Goal: Information Seeking & Learning: Learn about a topic

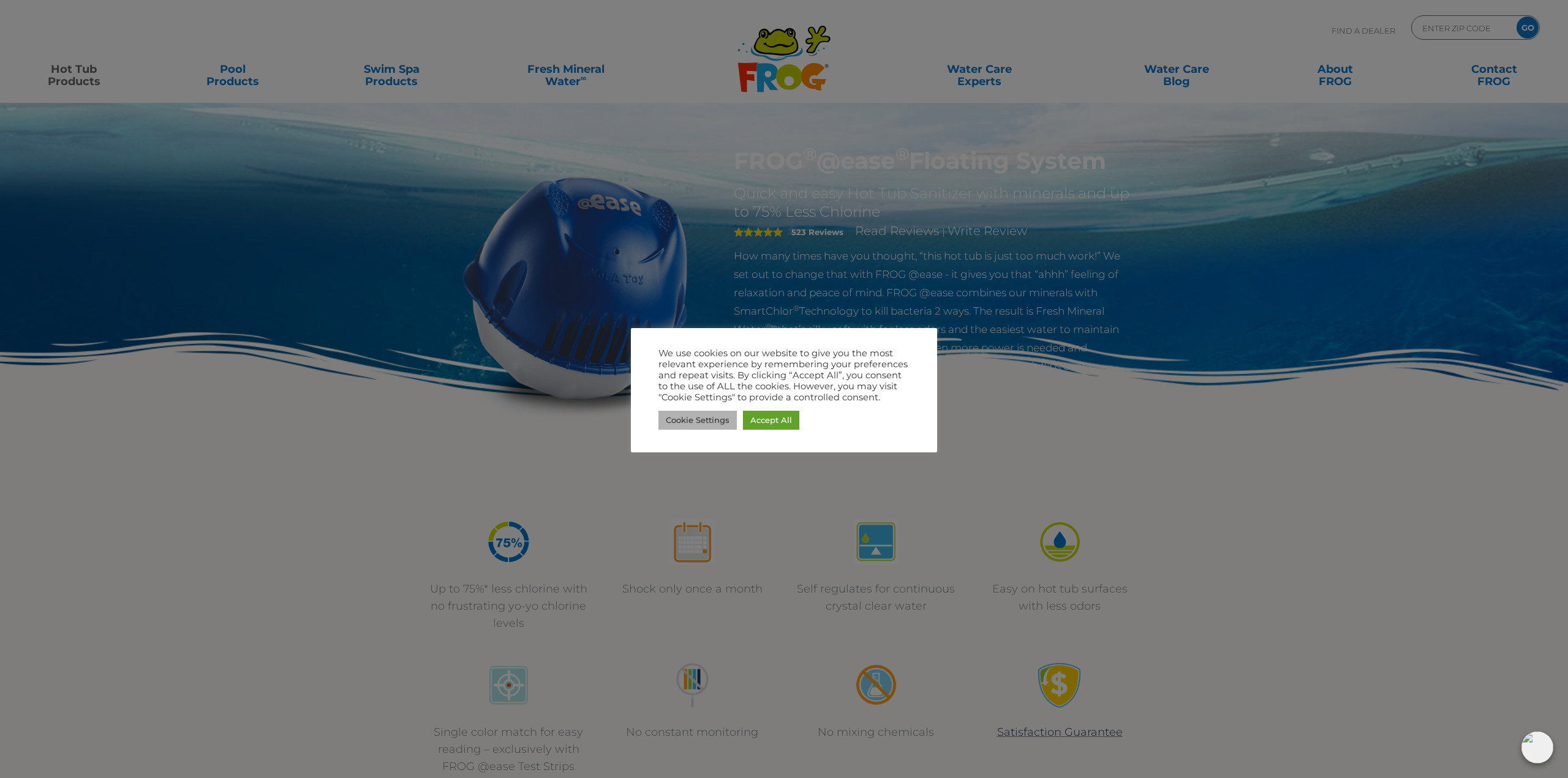
click at [679, 417] on link "Cookie Settings" at bounding box center [698, 420] width 78 height 19
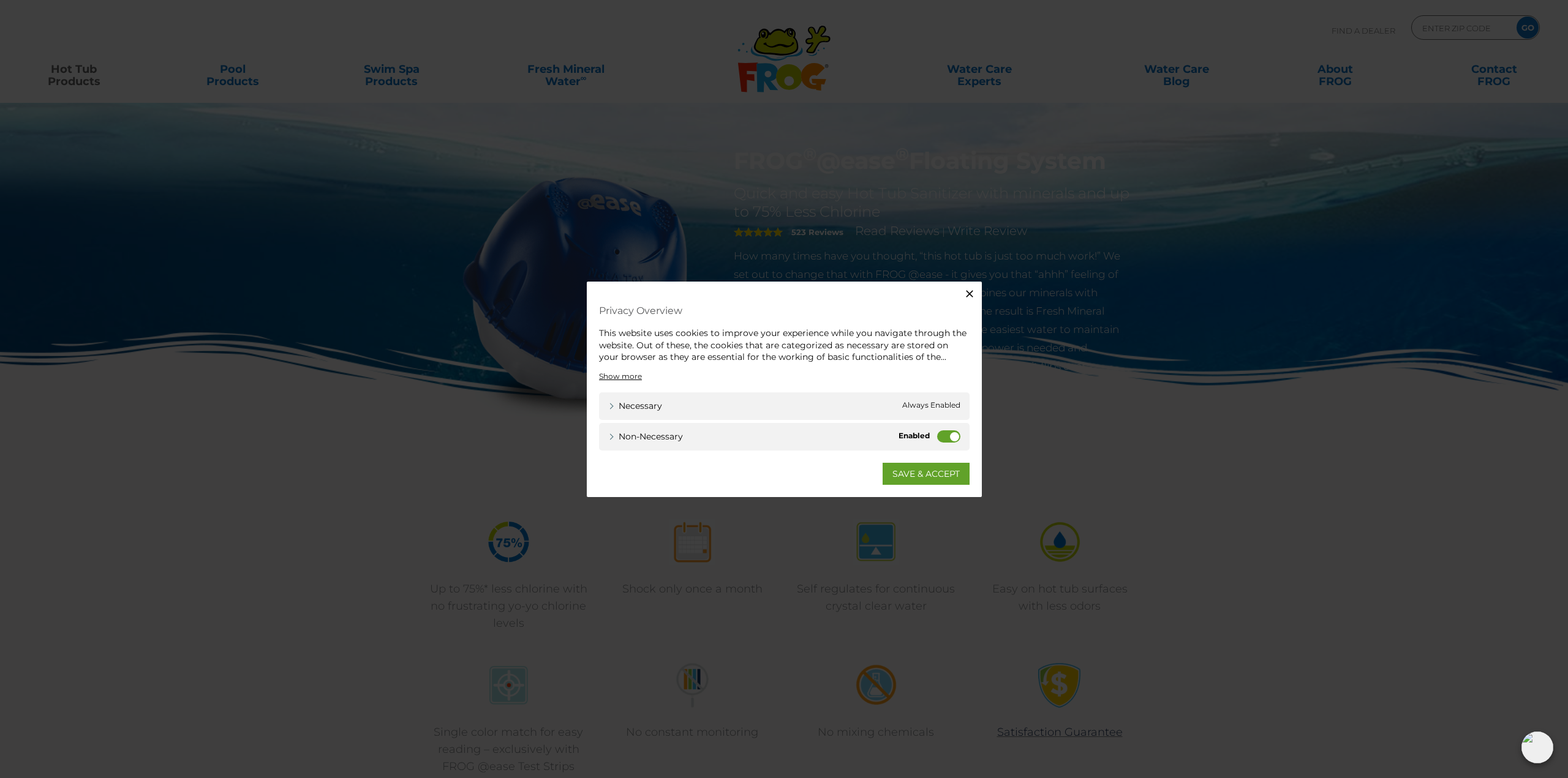
click at [949, 439] on label "Non-necessary" at bounding box center [949, 435] width 23 height 12
click at [0, 0] on input "Non-necessary" at bounding box center [0, 0] width 0 height 0
click at [913, 468] on link "SAVE & ACCEPT" at bounding box center [926, 473] width 87 height 22
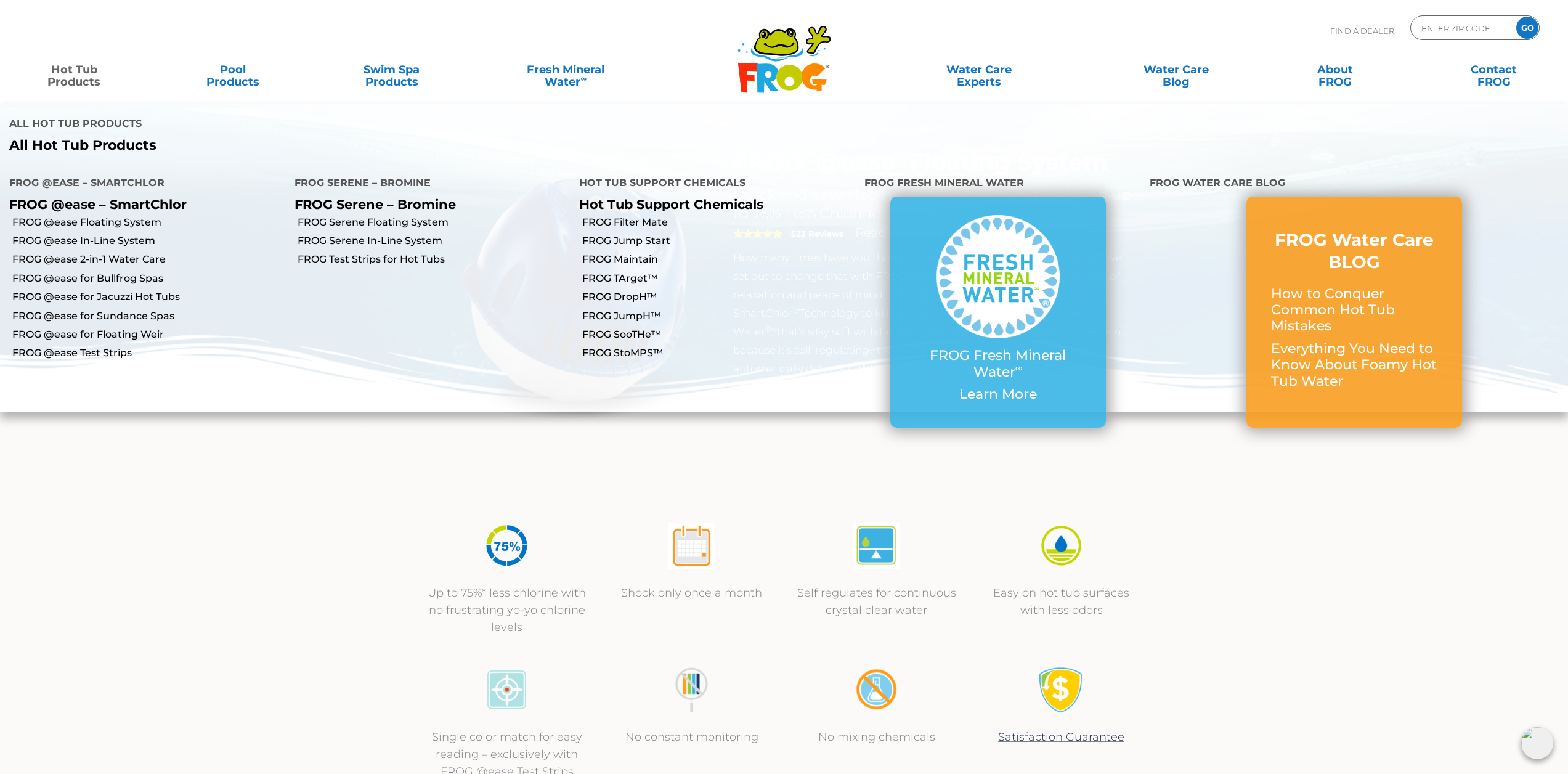
click at [72, 70] on link "Hot Tub Products" at bounding box center [74, 69] width 123 height 25
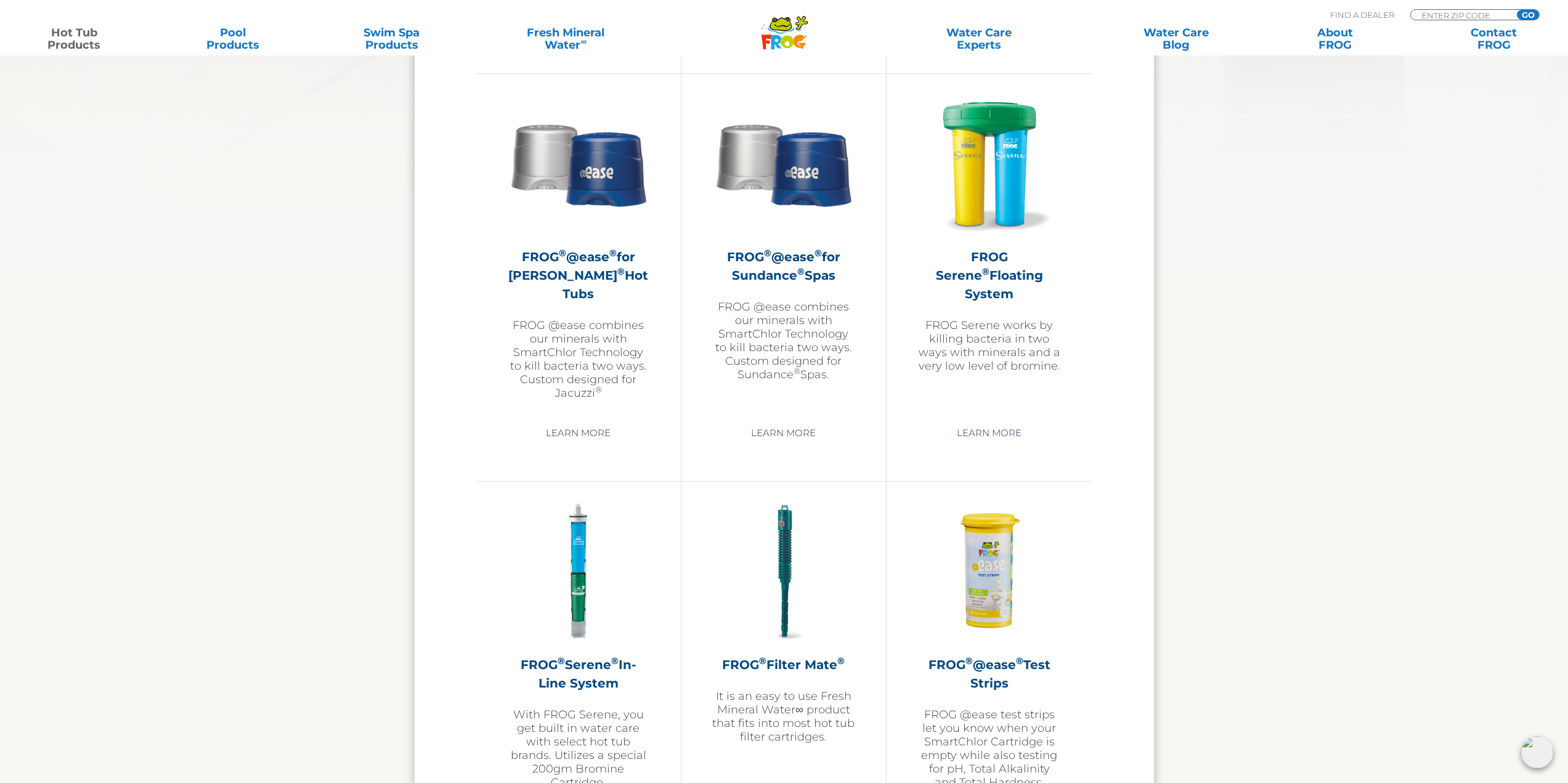
scroll to position [2157, 0]
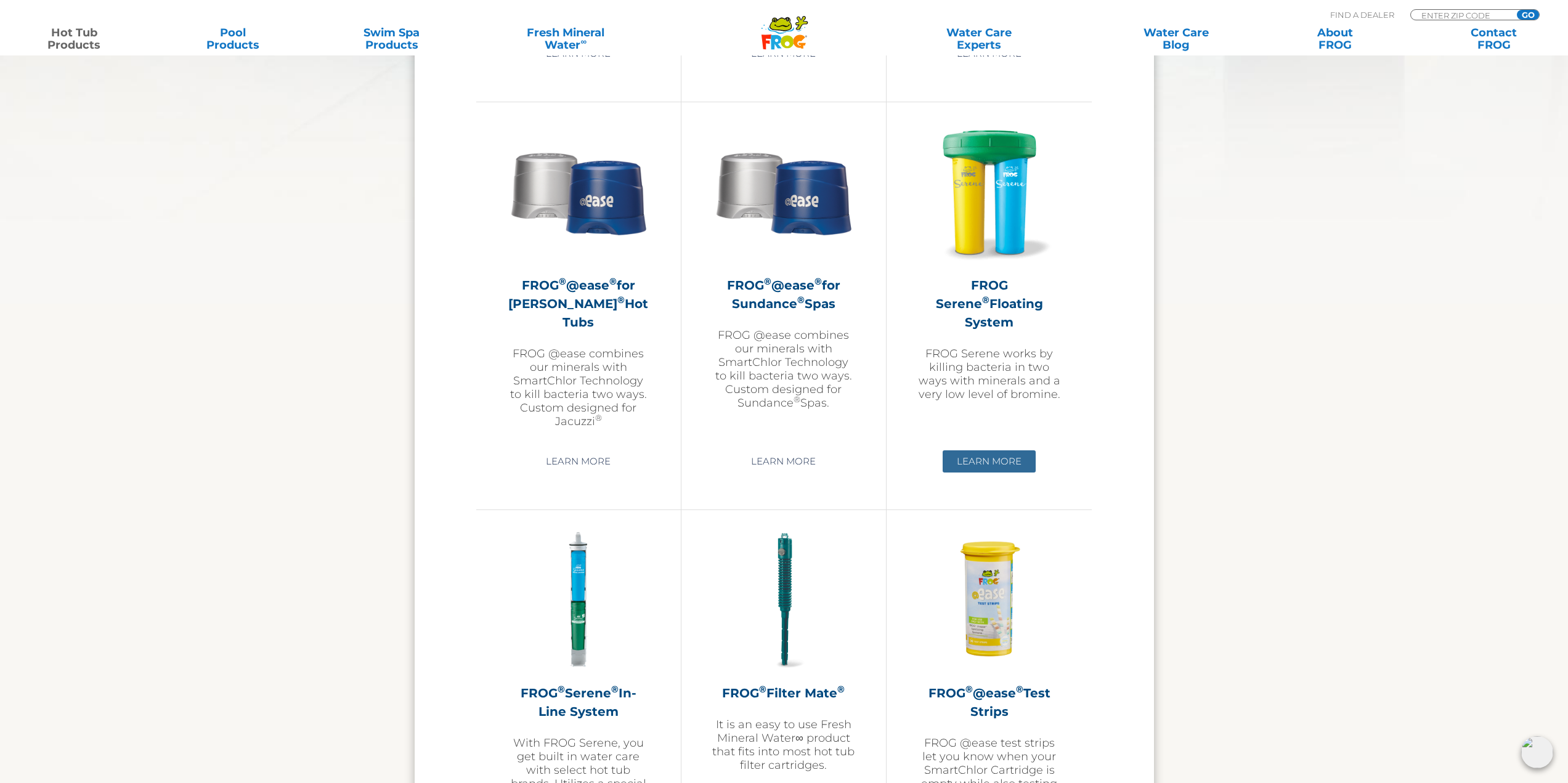
click at [961, 460] on link "Learn More" at bounding box center [989, 461] width 93 height 22
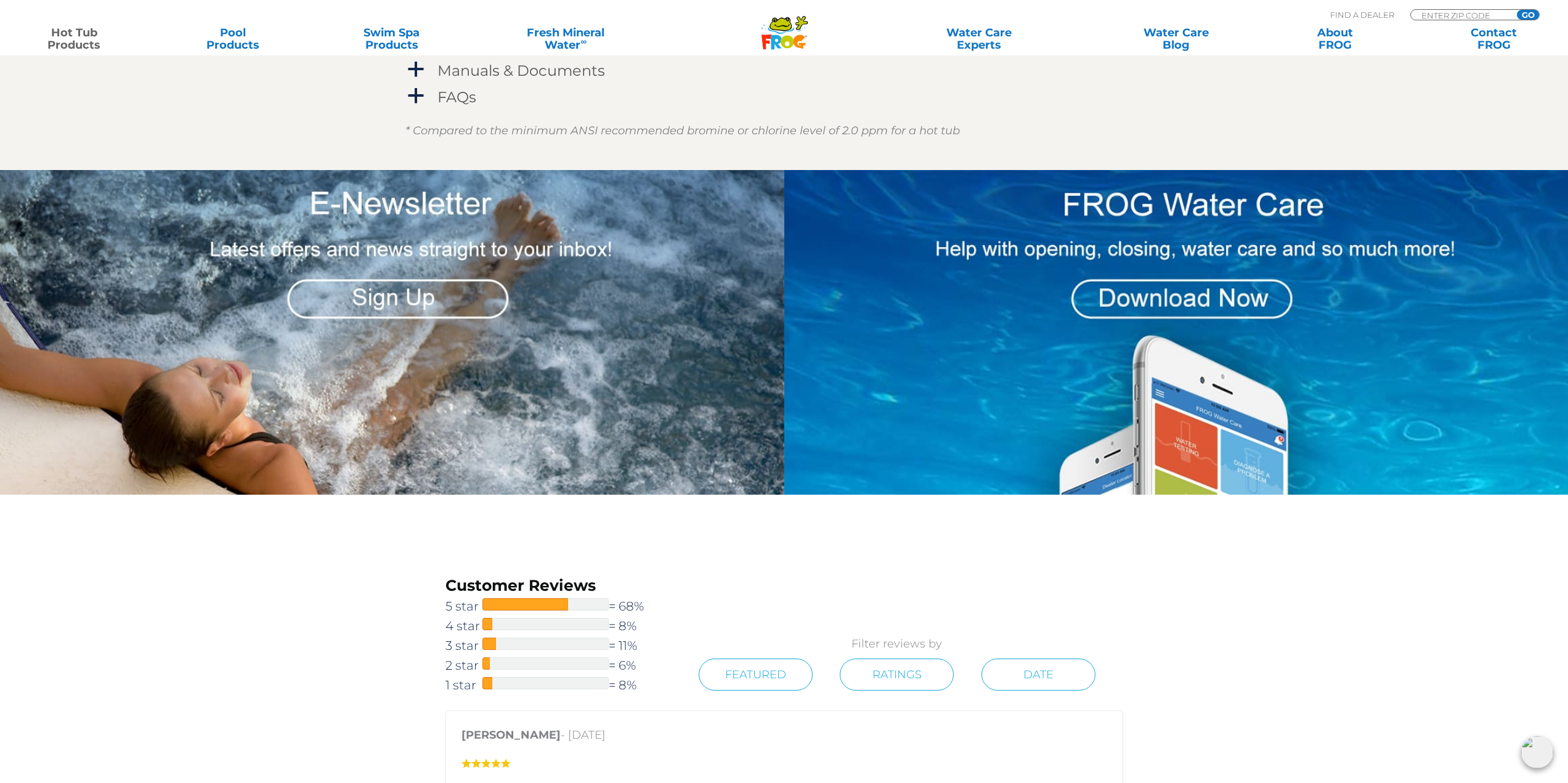
scroll to position [925, 0]
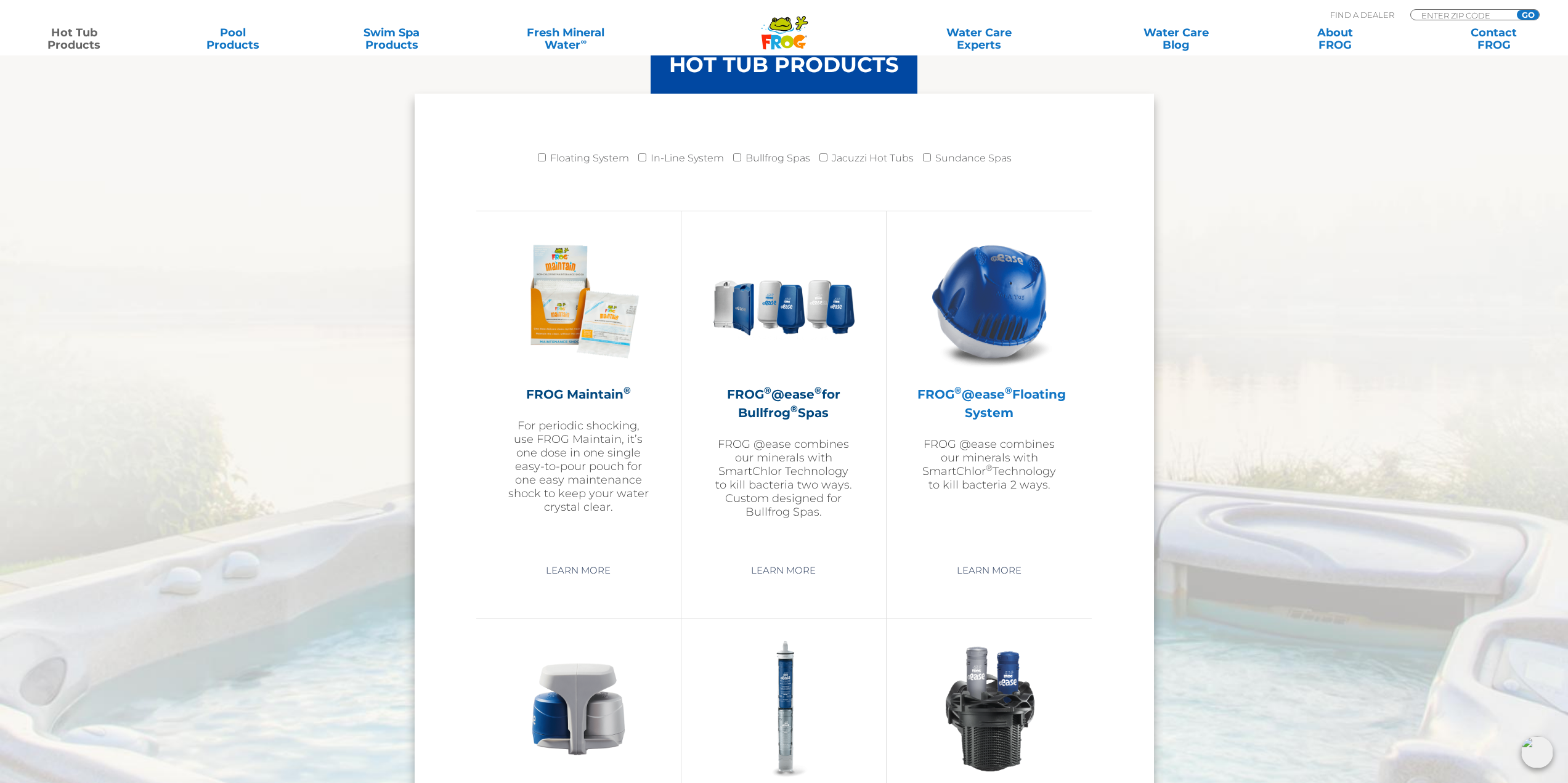
scroll to position [1233, 0]
click at [994, 568] on link "Learn More" at bounding box center [989, 570] width 93 height 22
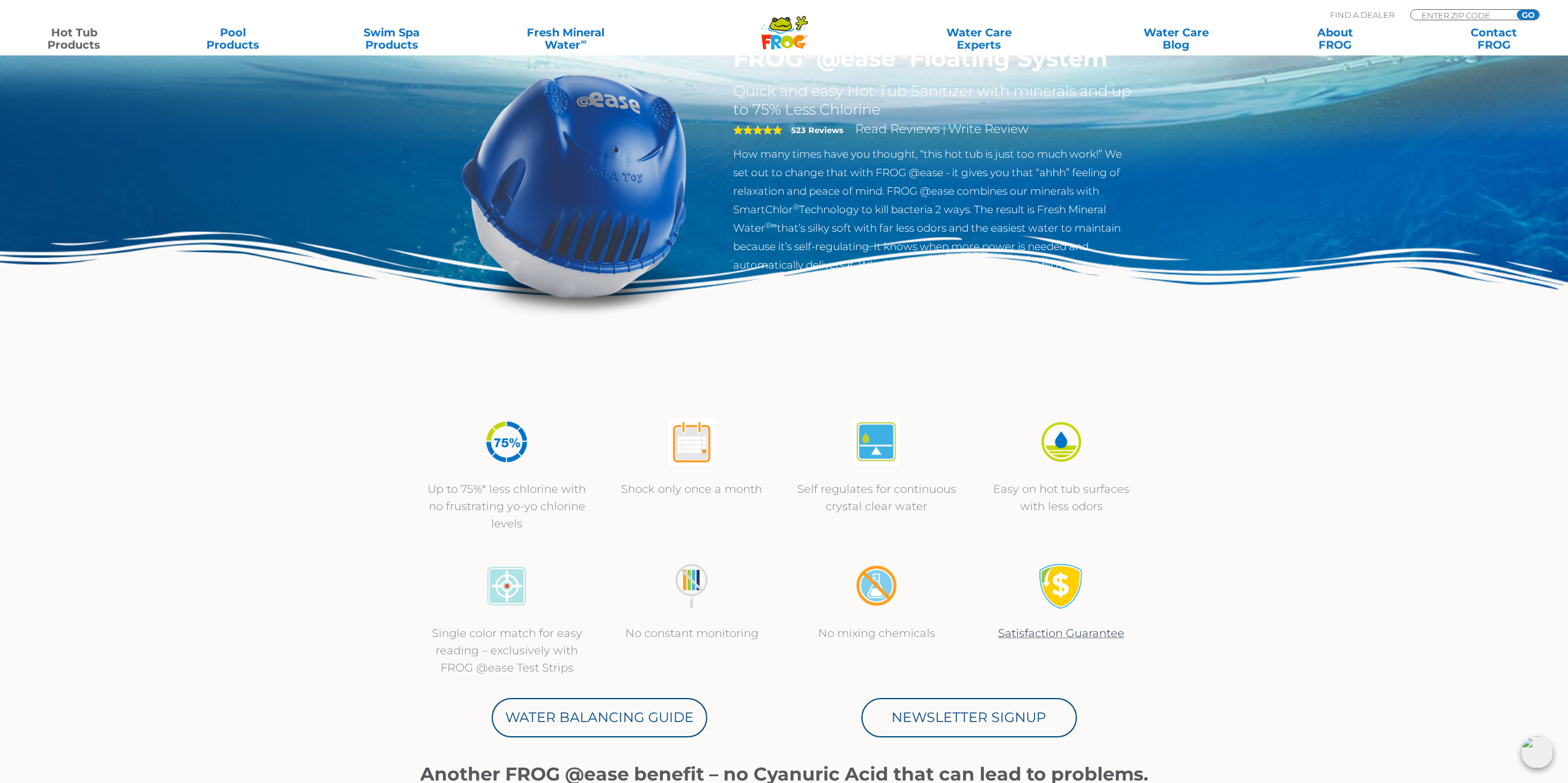
scroll to position [246, 0]
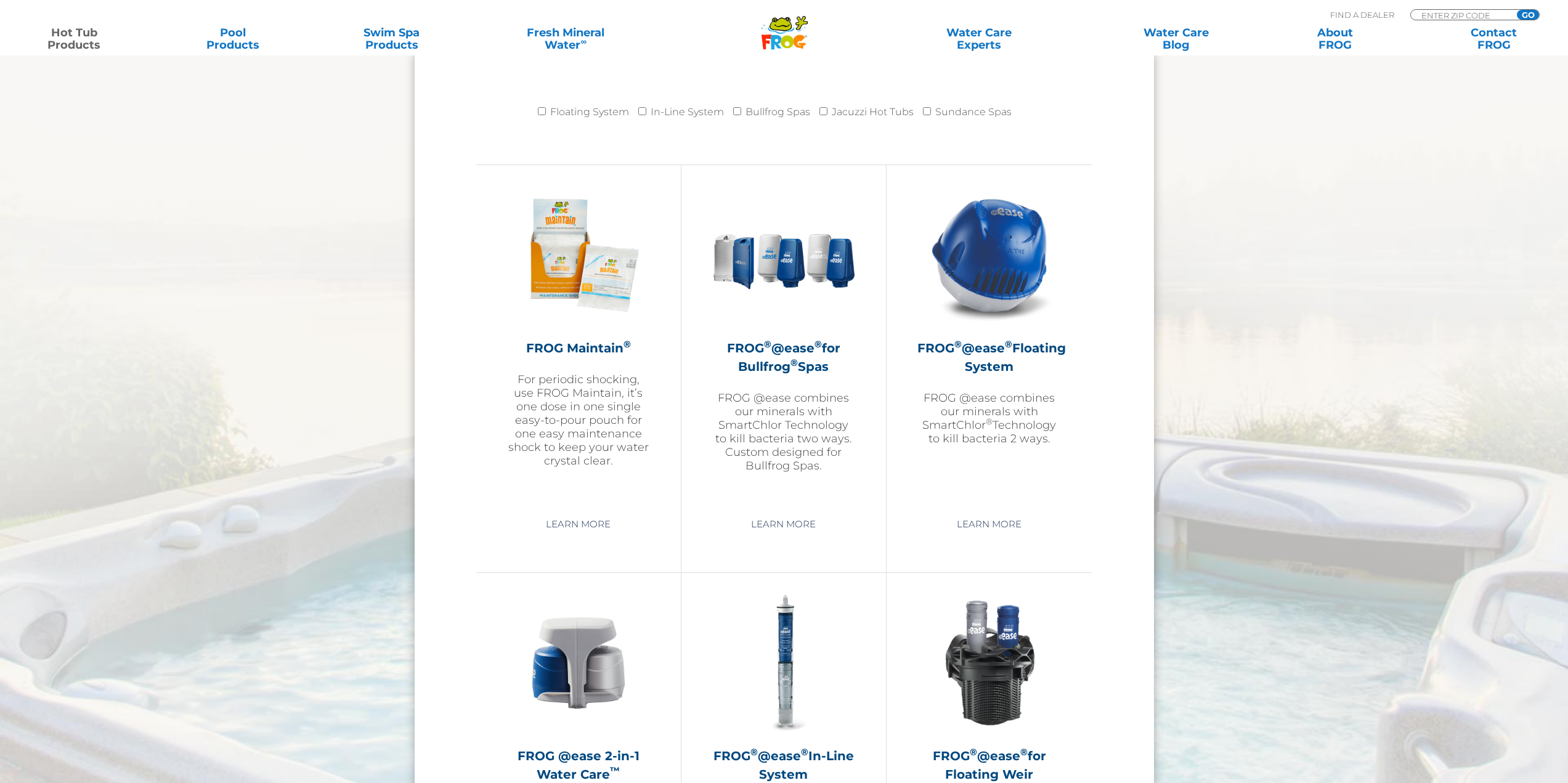
scroll to position [1233, 0]
